Goal: Check status: Check status

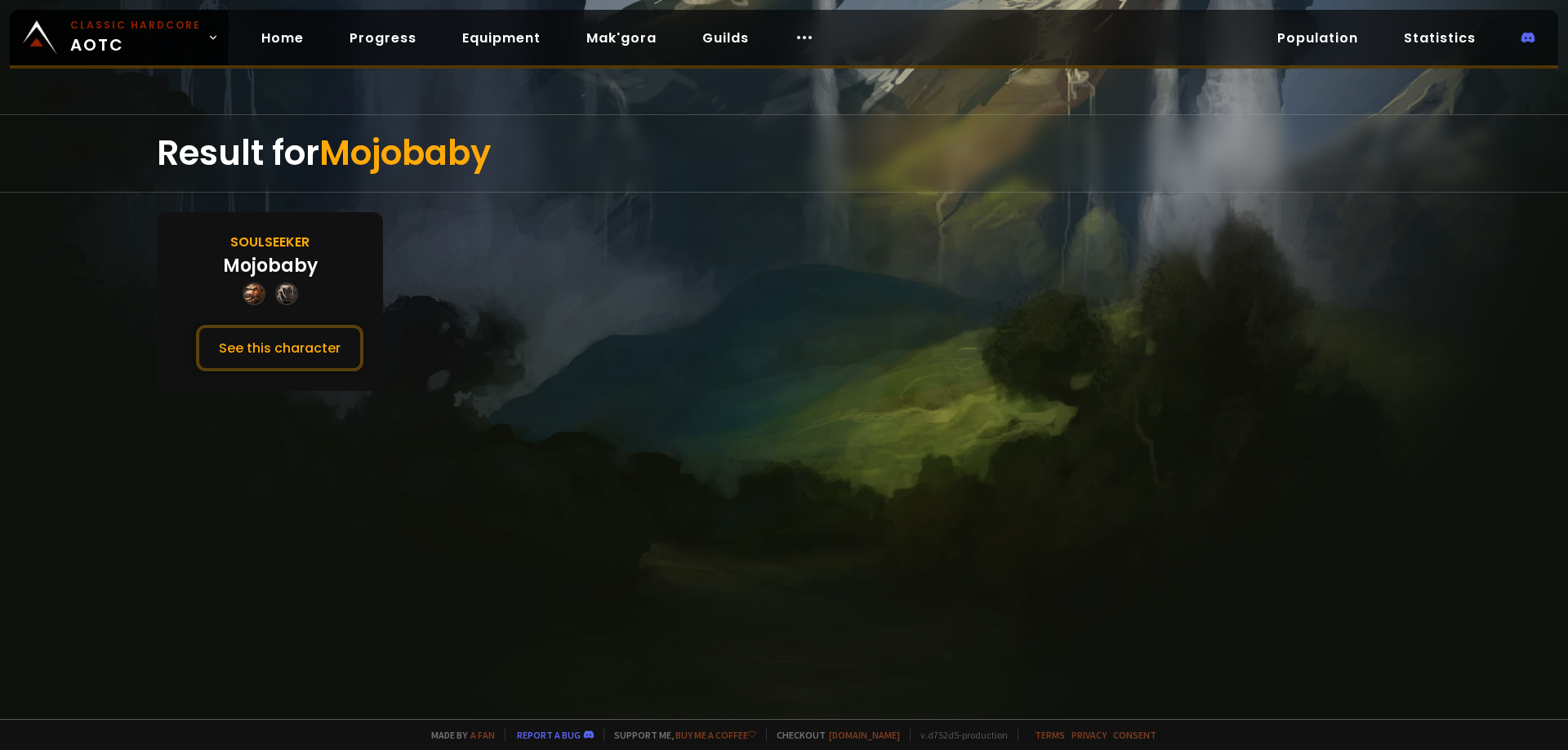
drag, startPoint x: 581, startPoint y: 144, endPoint x: 610, endPoint y: 150, distance: 29.6
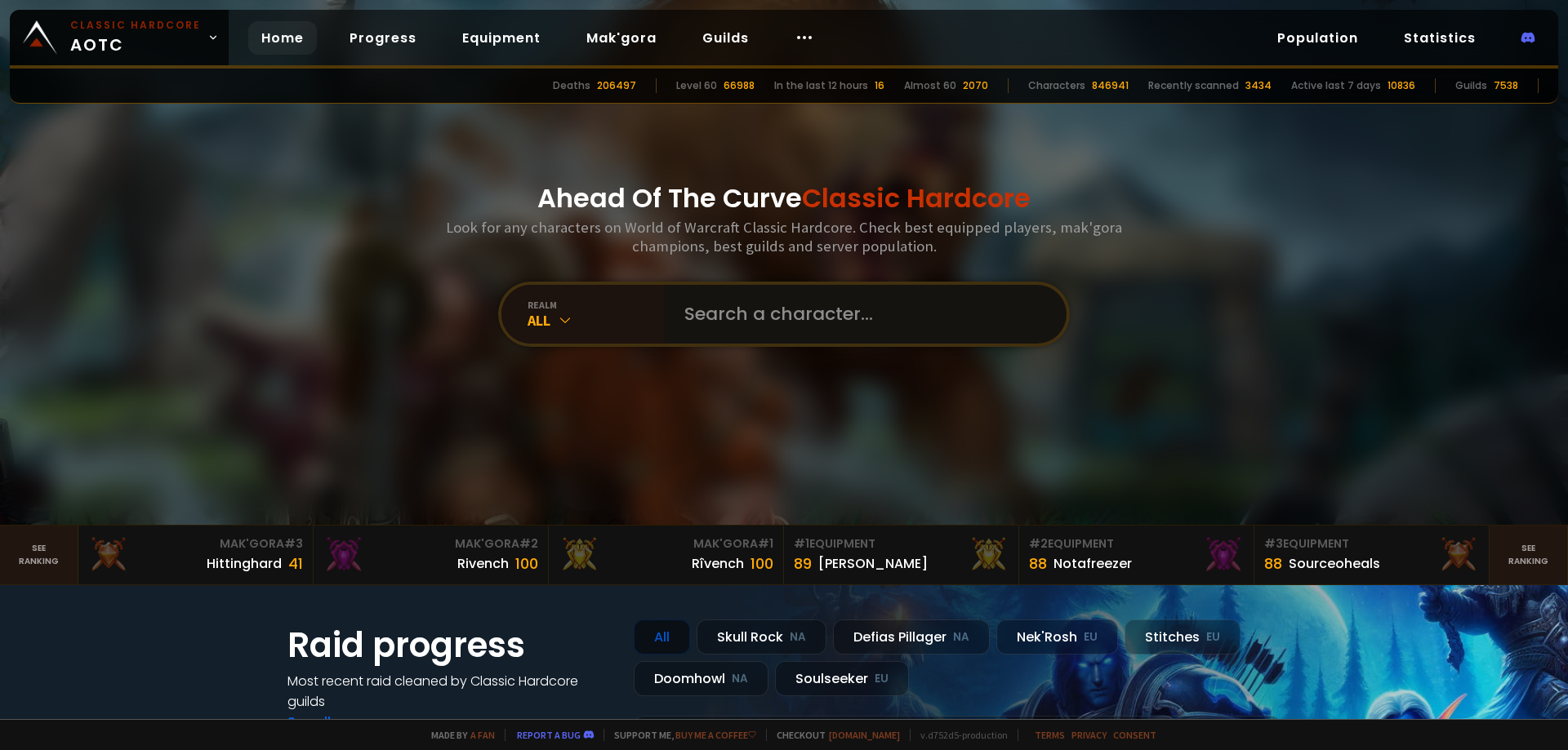
click at [737, 326] on input "text" at bounding box center [861, 314] width 373 height 59
paste input "Toul"
type input "Toul"
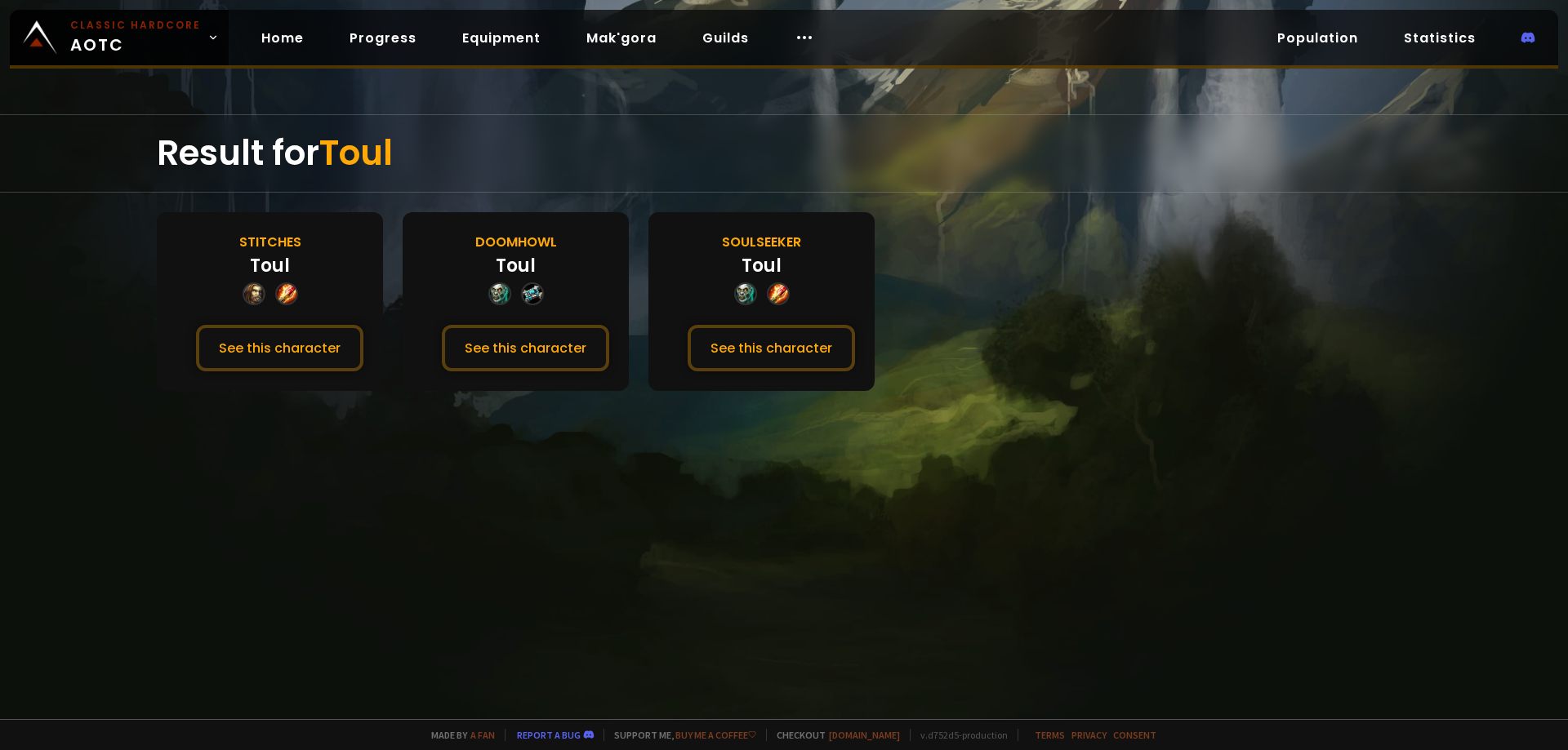
drag, startPoint x: 777, startPoint y: 329, endPoint x: 634, endPoint y: 410, distance: 164.3
click at [778, 329] on button "See this character" at bounding box center [772, 348] width 167 height 46
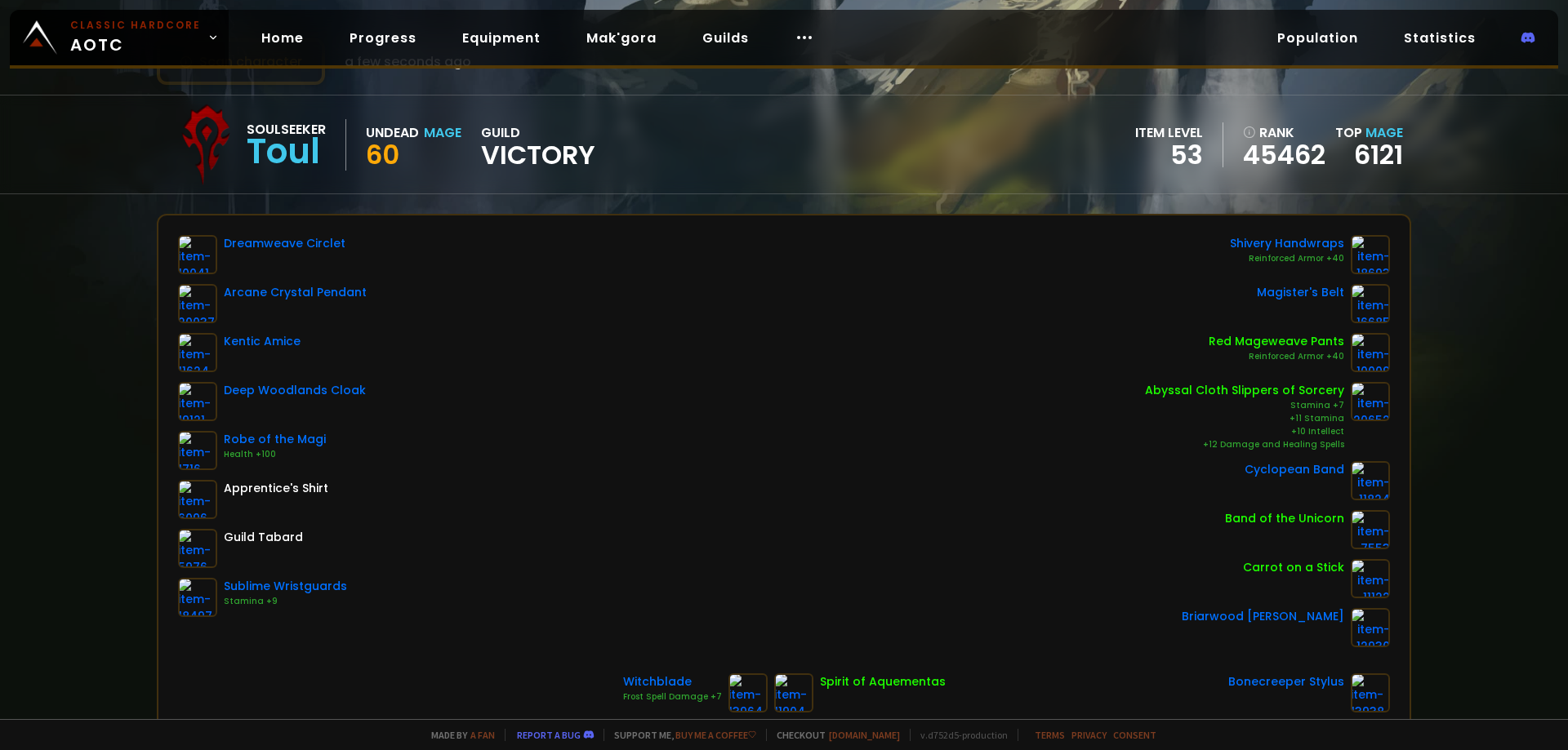
scroll to position [82, 0]
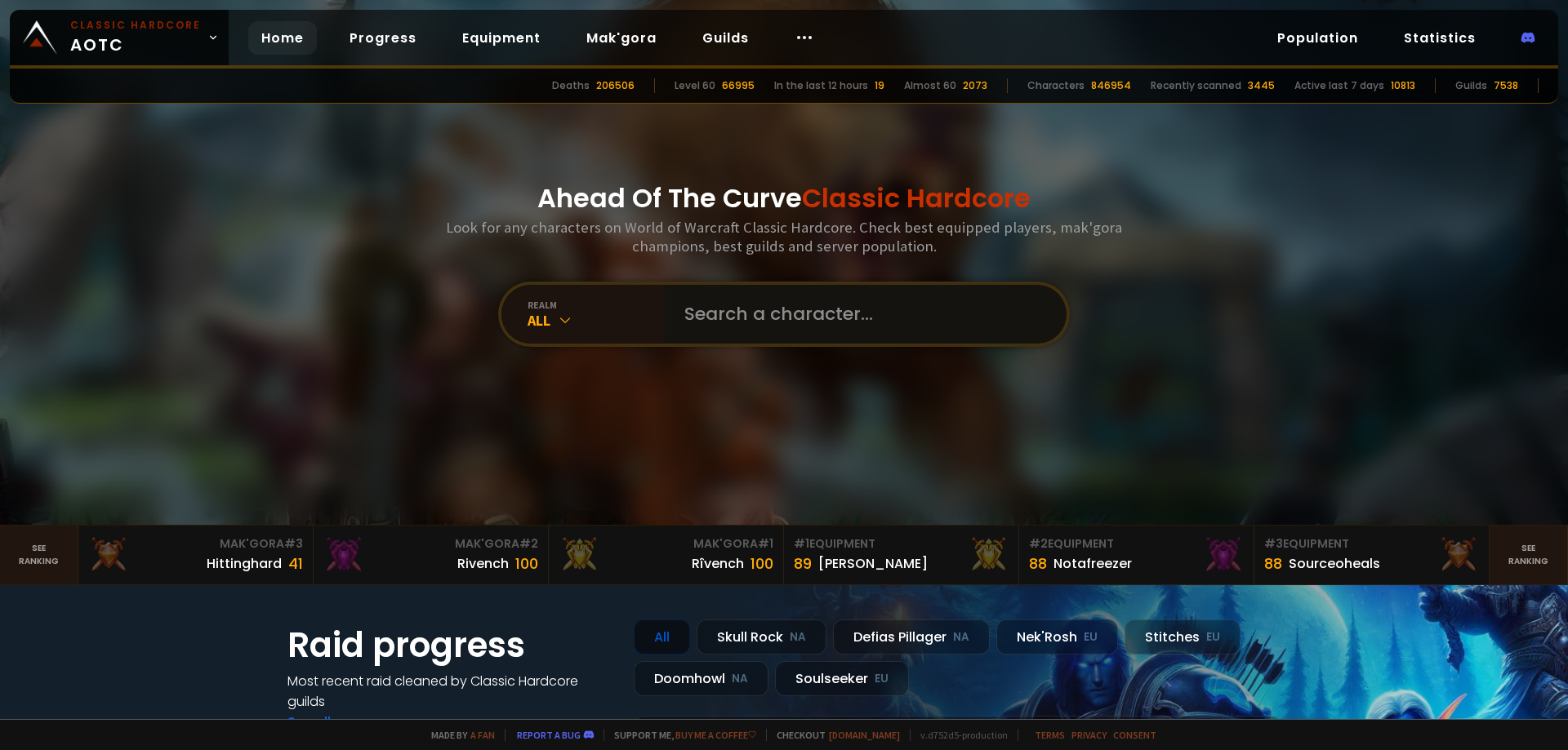
click at [814, 313] on input "text" at bounding box center [861, 314] width 373 height 59
paste input "Rottingangel"
type input "Rottingangel"
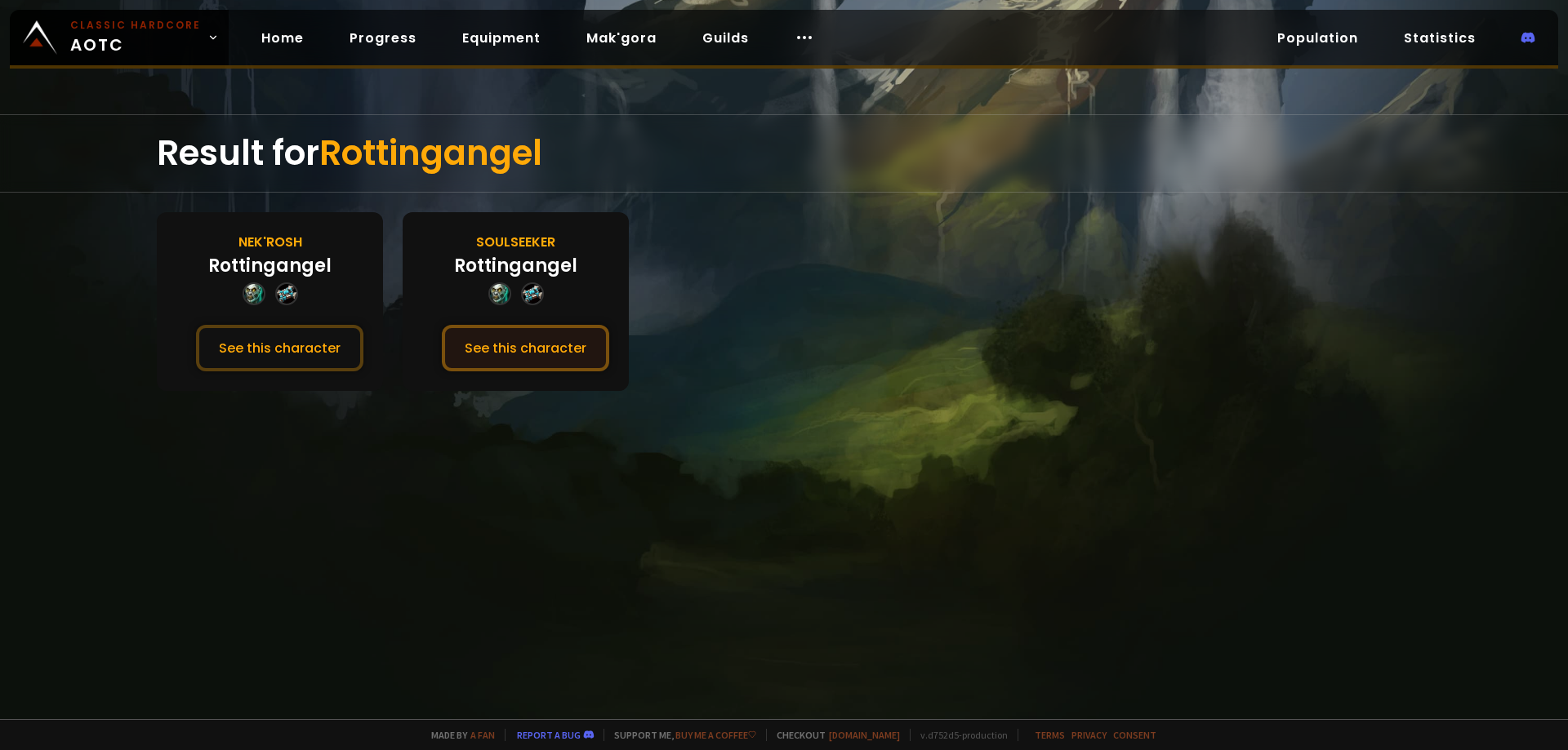
click at [530, 341] on button "See this character" at bounding box center [526, 348] width 167 height 46
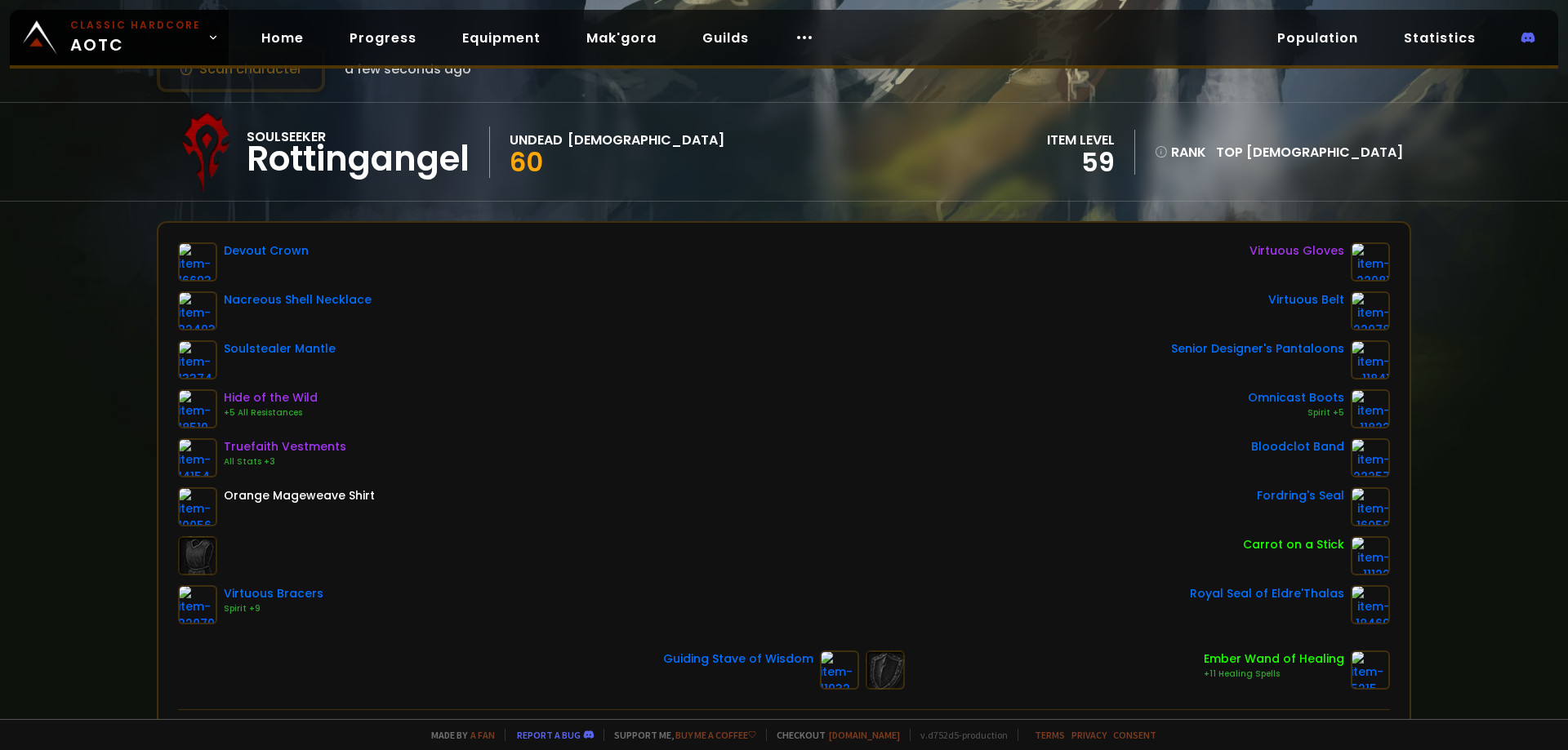
scroll to position [82, 0]
